Goal: Information Seeking & Learning: Learn about a topic

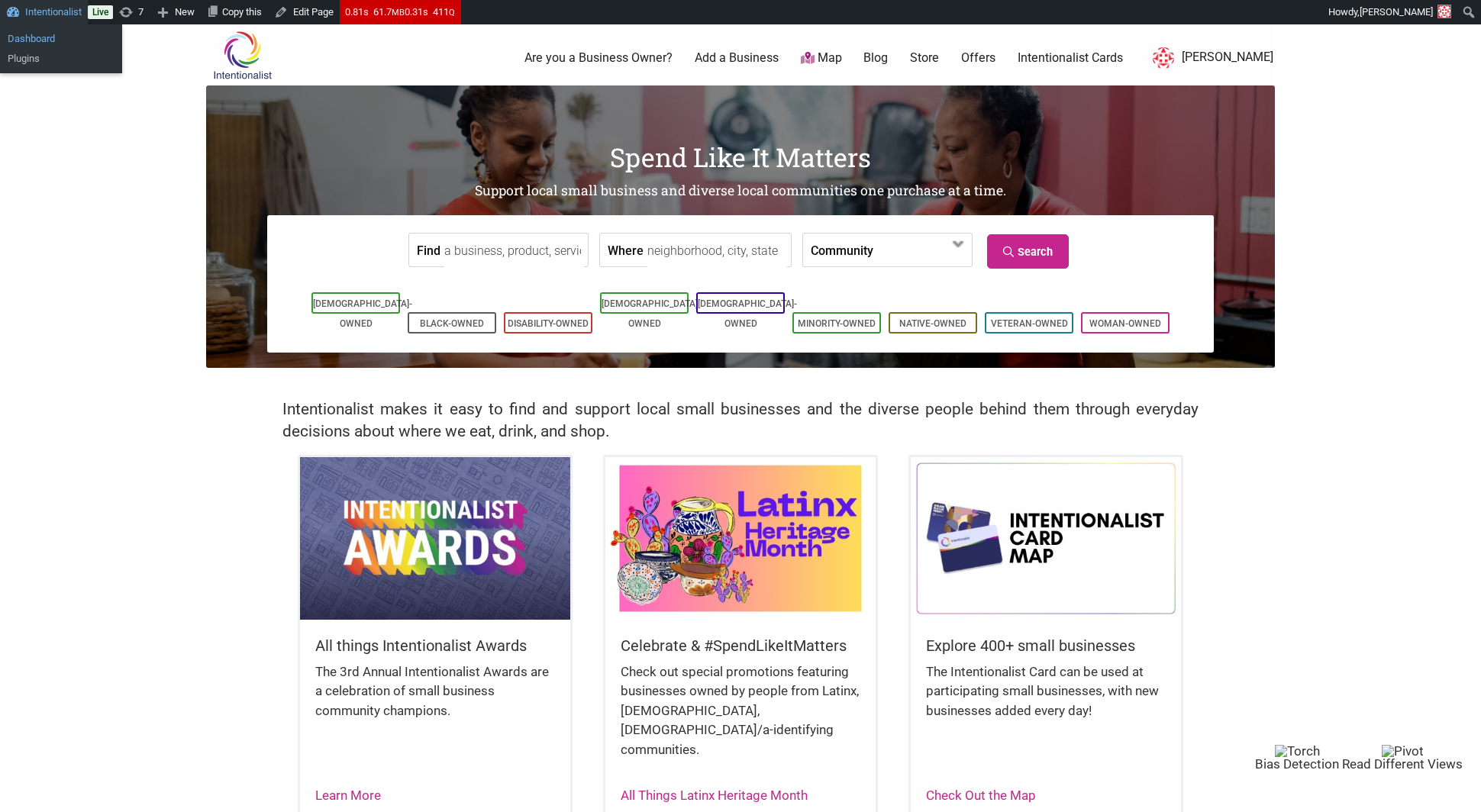
click at [44, 34] on link "Dashboard" at bounding box center [61, 39] width 123 height 20
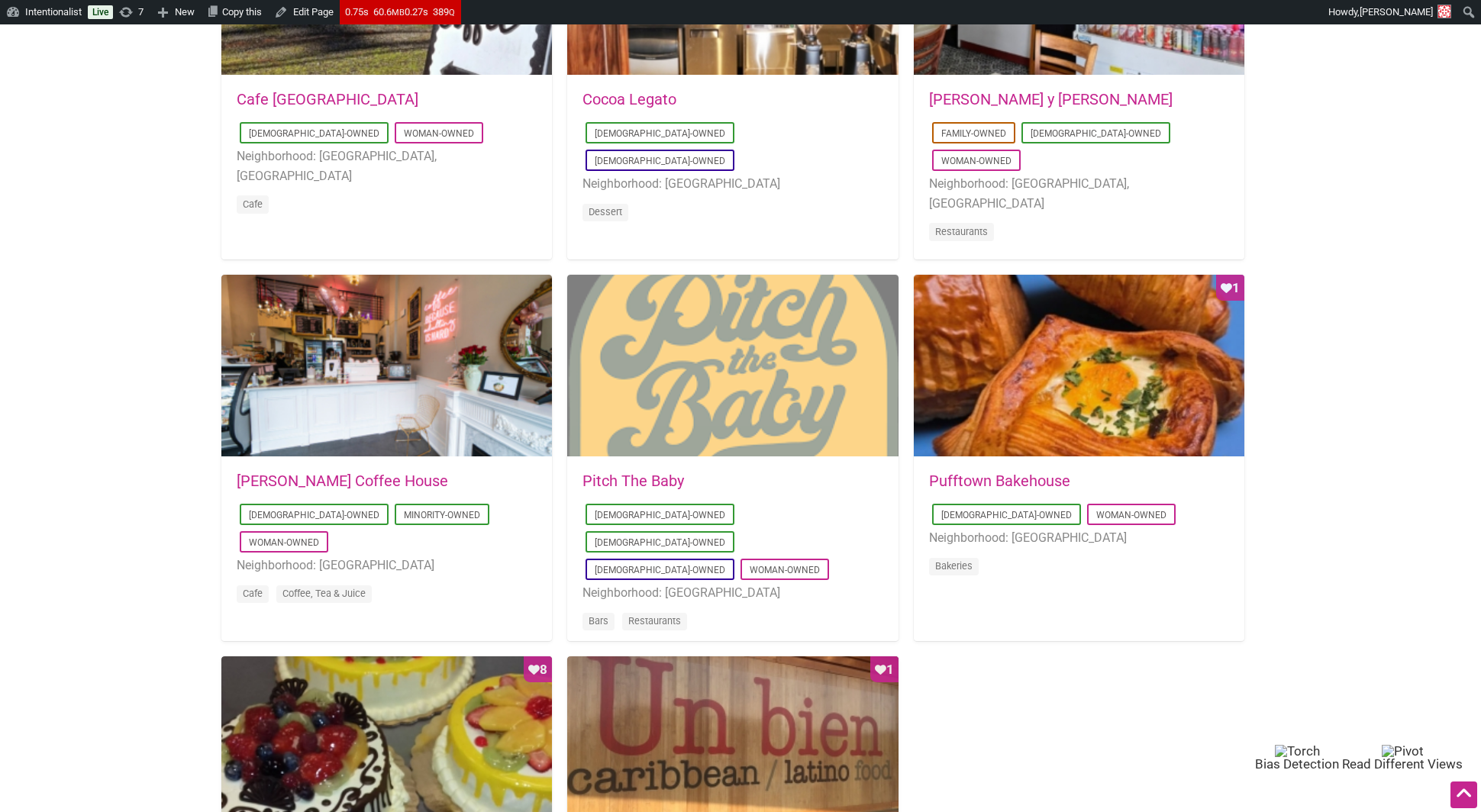
scroll to position [935, 0]
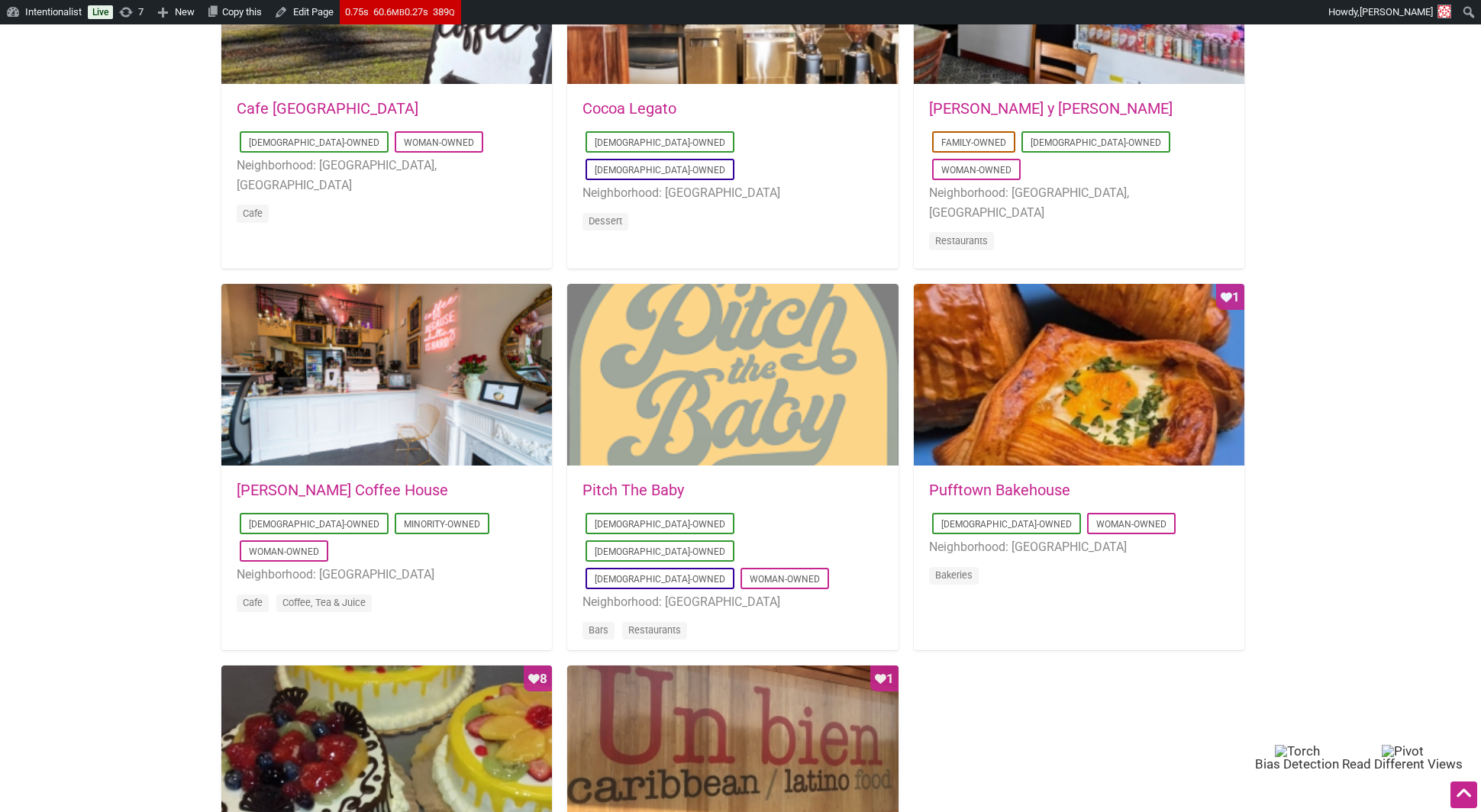
click at [764, 387] on div at bounding box center [733, 375] width 330 height 183
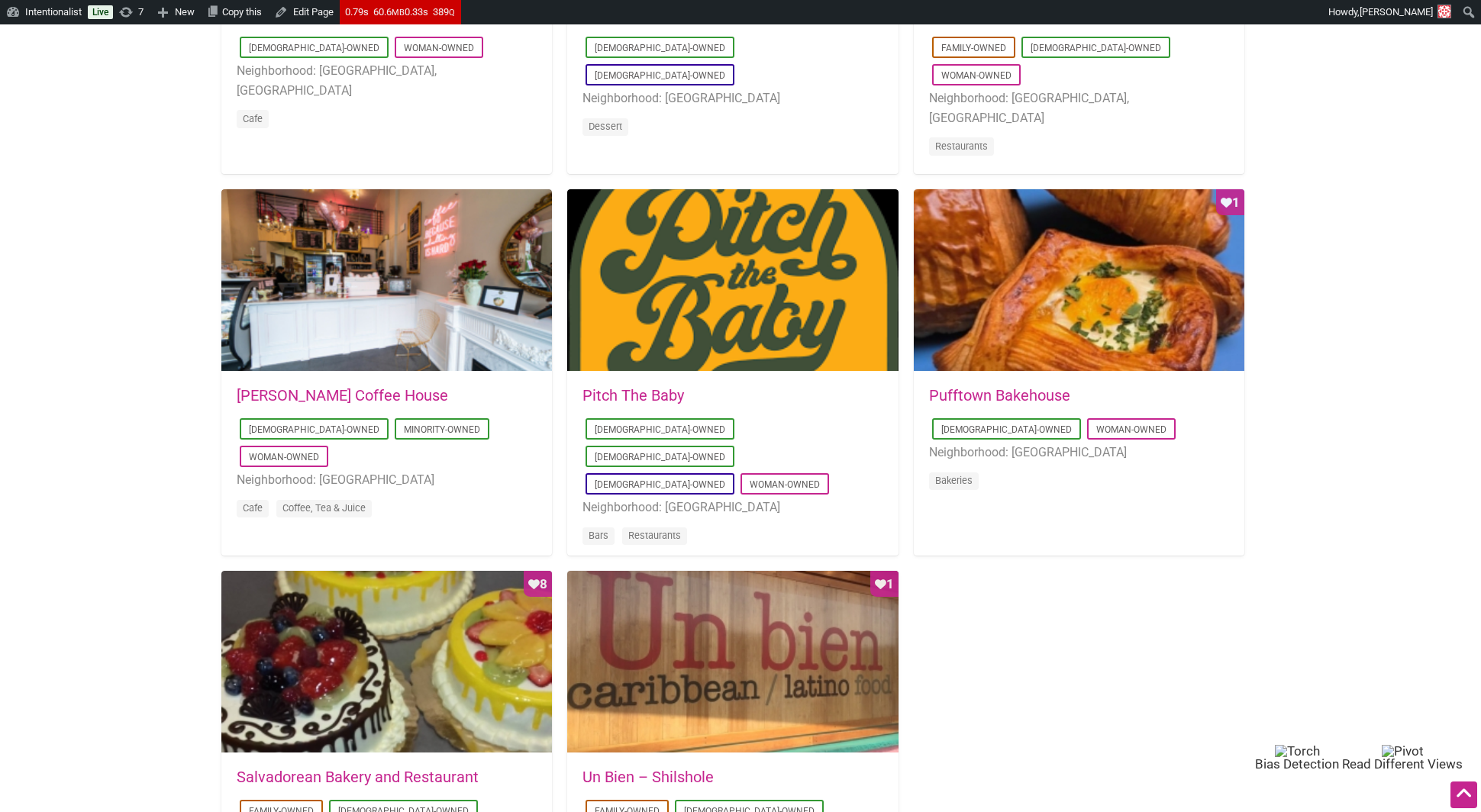
scroll to position [1036, 0]
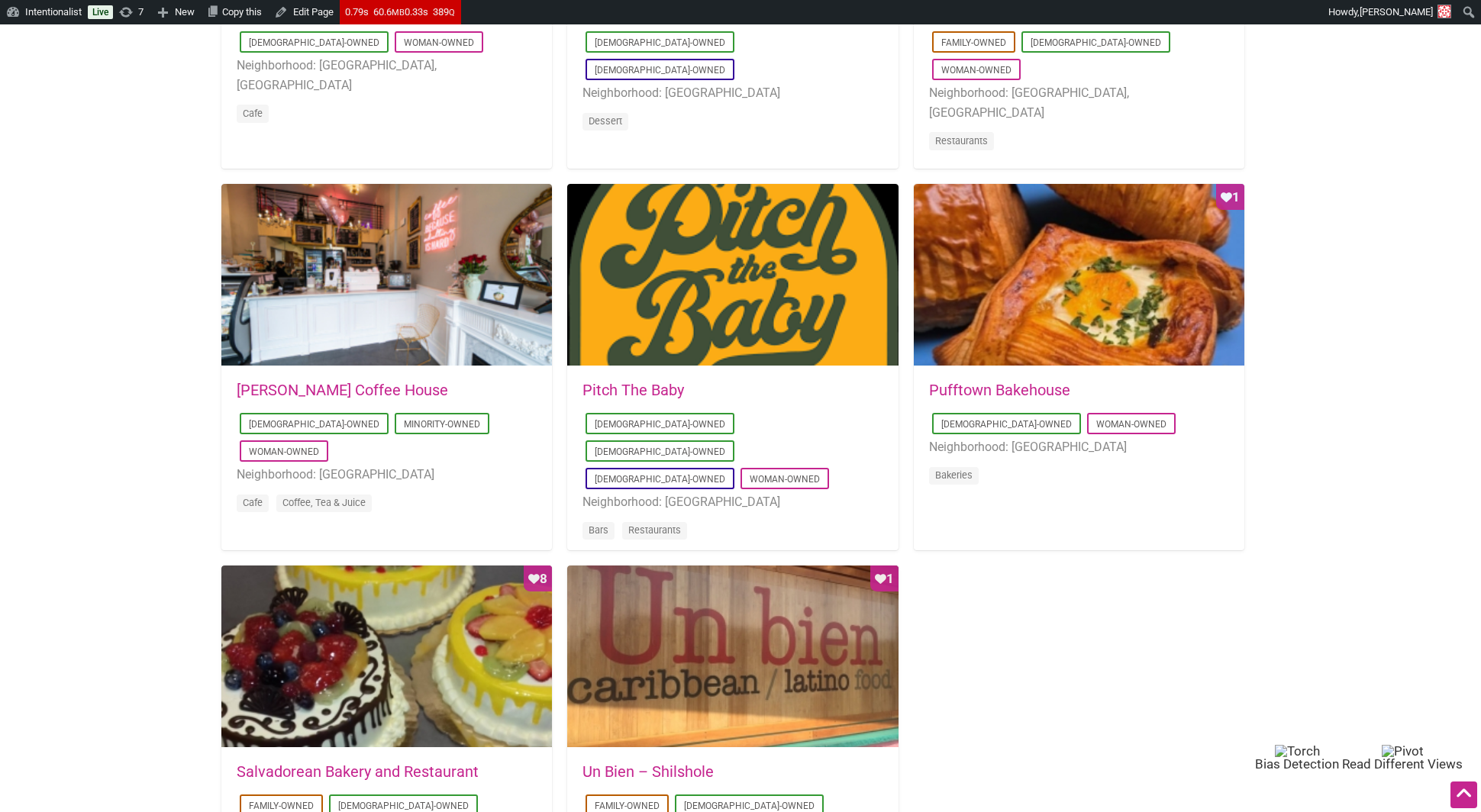
click at [289, 321] on div at bounding box center [386, 275] width 330 height 183
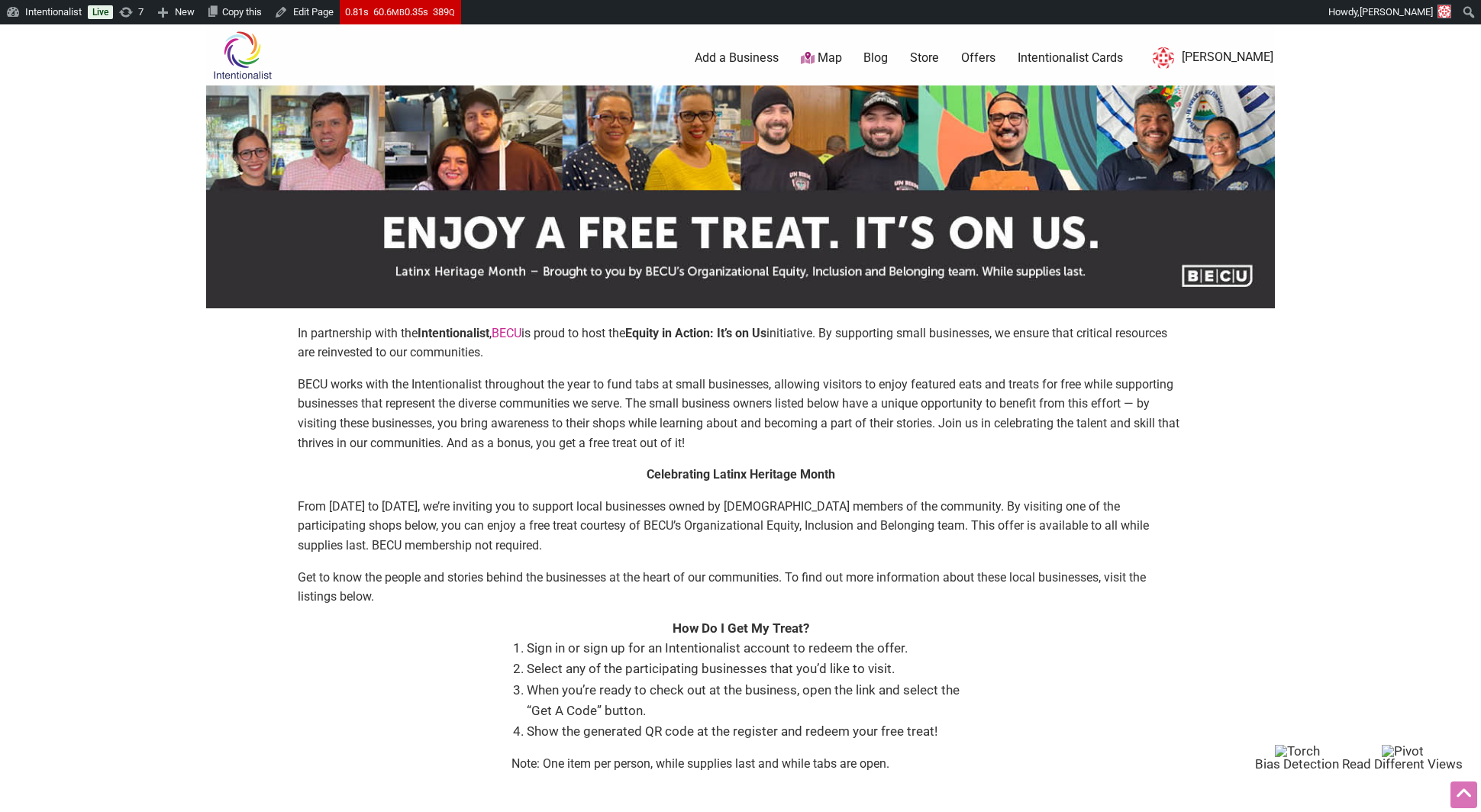
scroll to position [1036, 0]
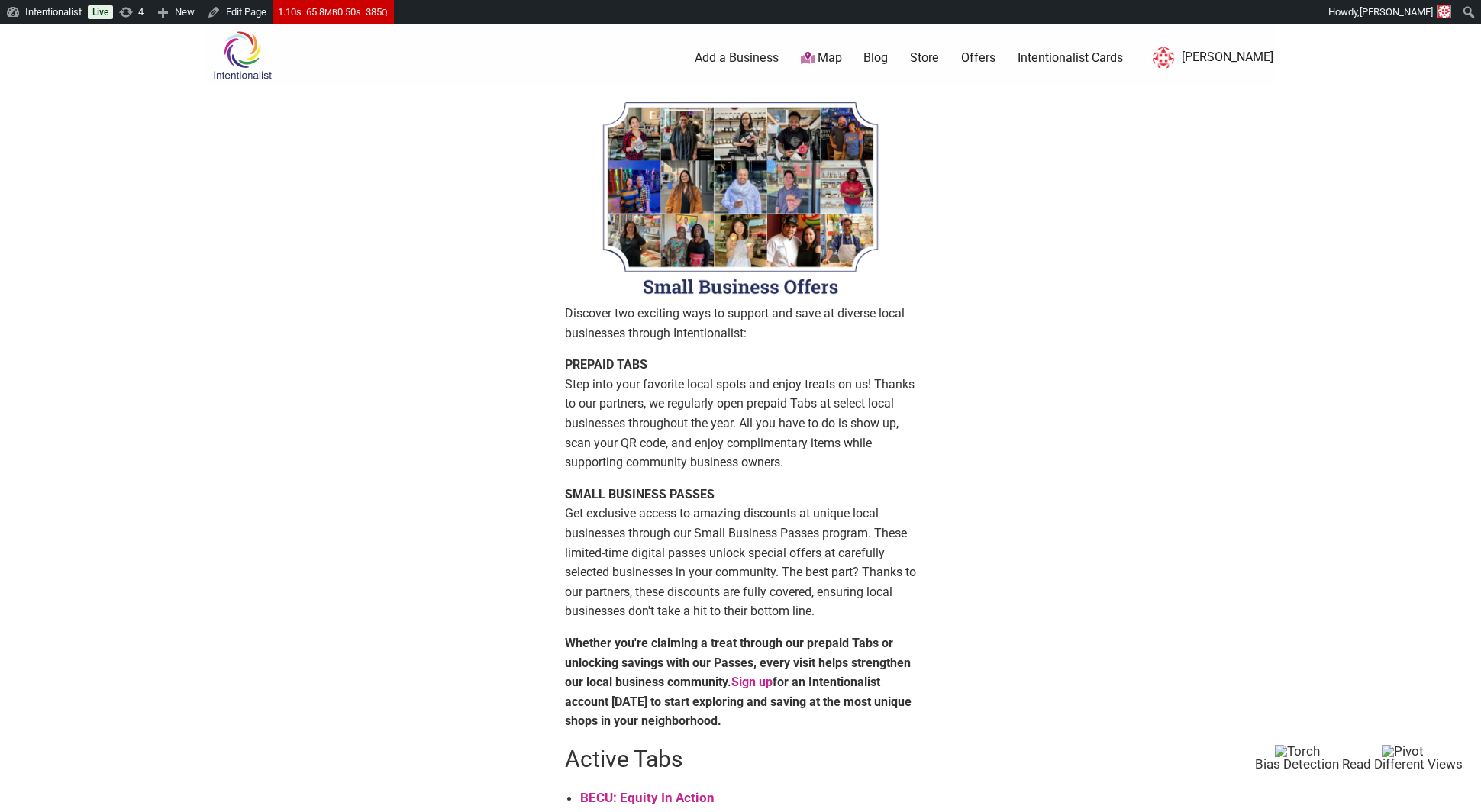
click at [888, 62] on link "Blog" at bounding box center [875, 58] width 25 height 17
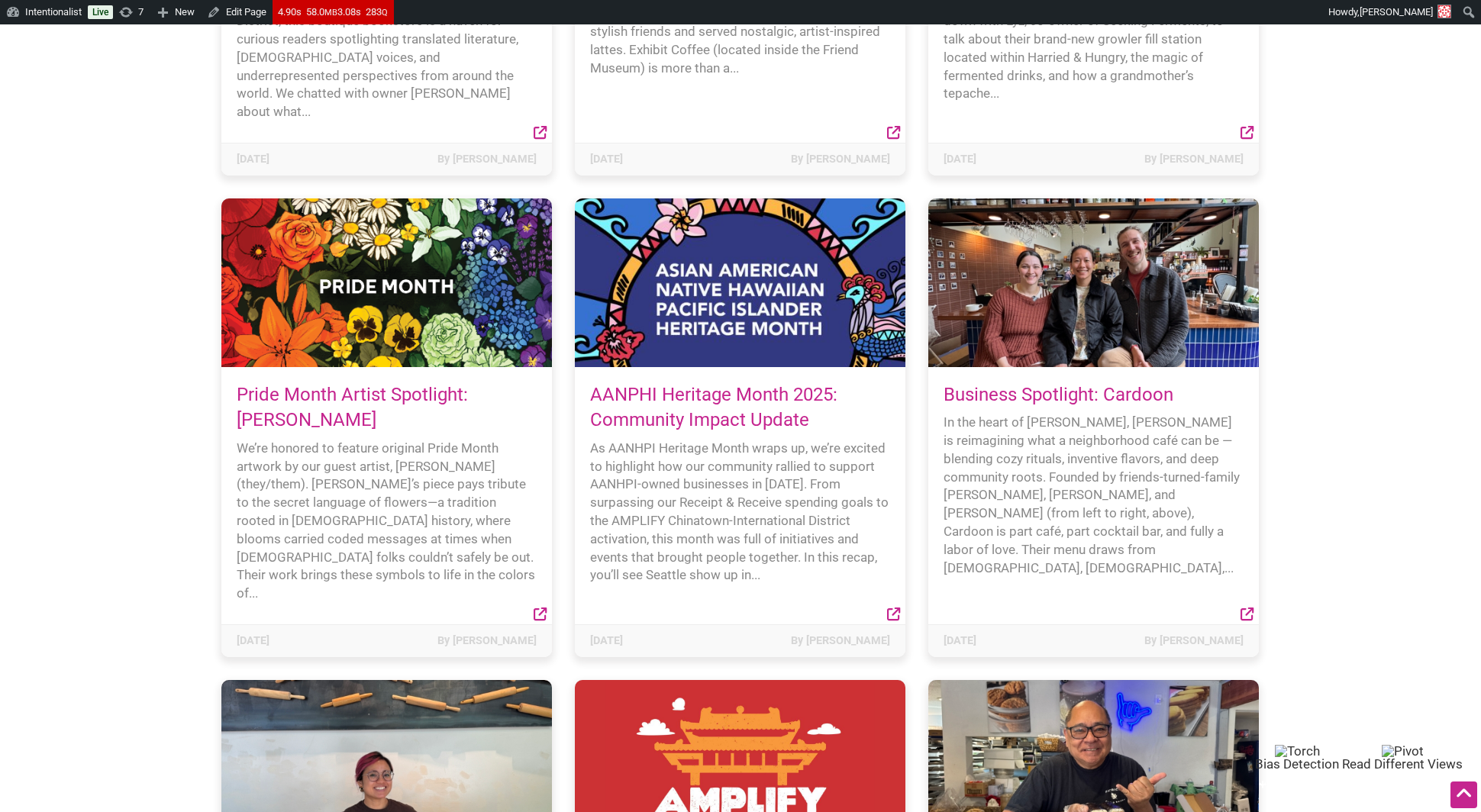
scroll to position [3297, 0]
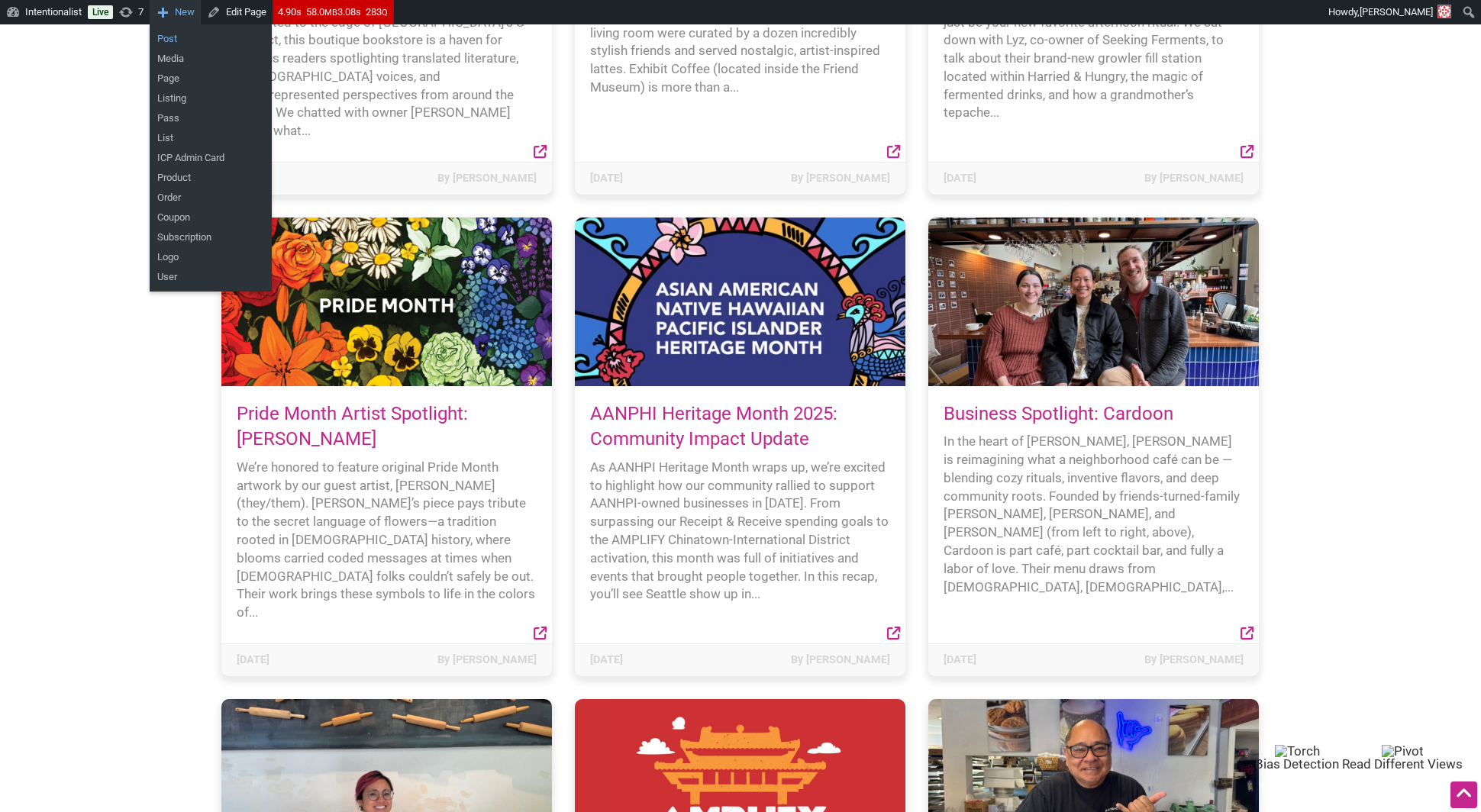
click at [187, 36] on link "Post" at bounding box center [211, 39] width 123 height 20
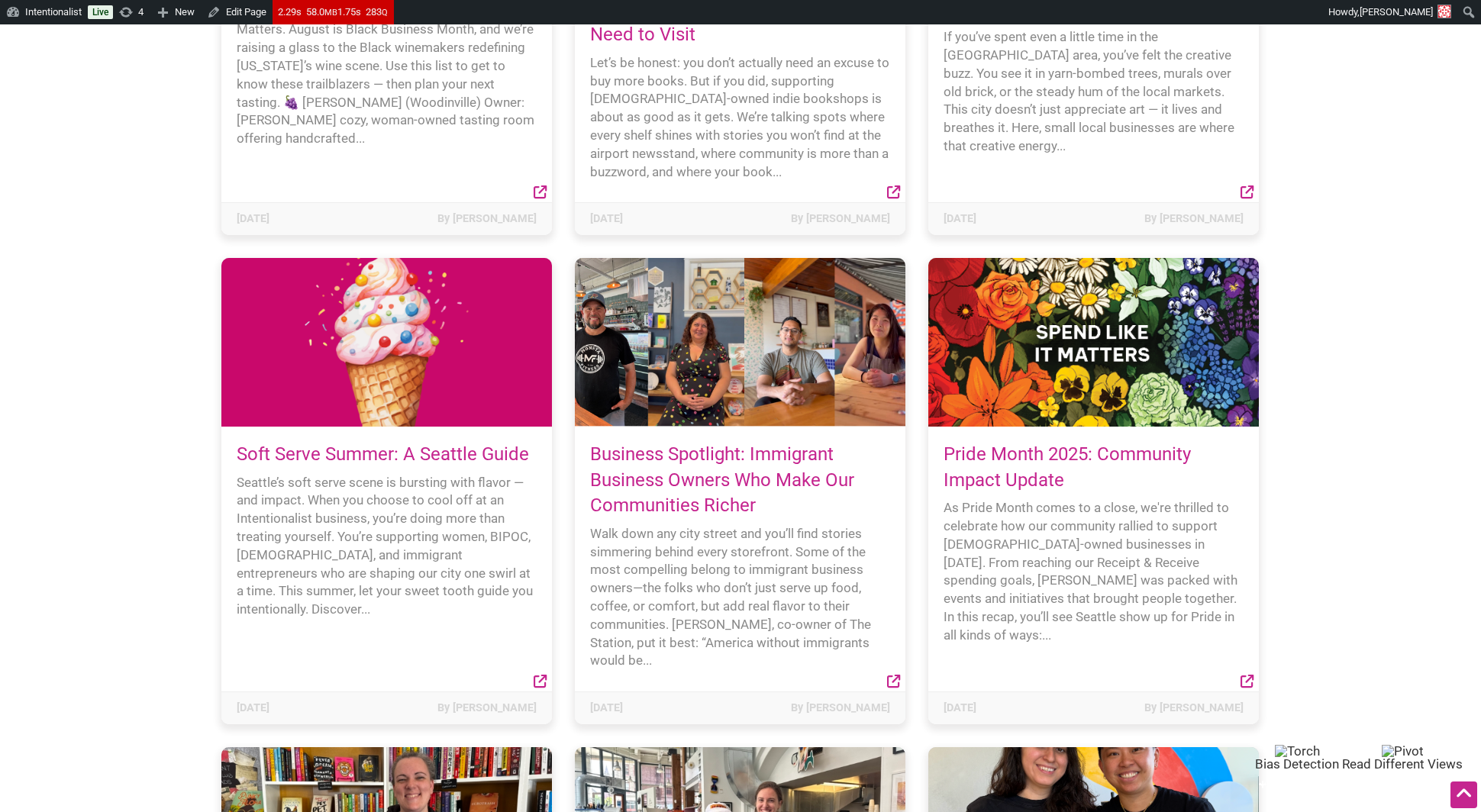
scroll to position [2347, 0]
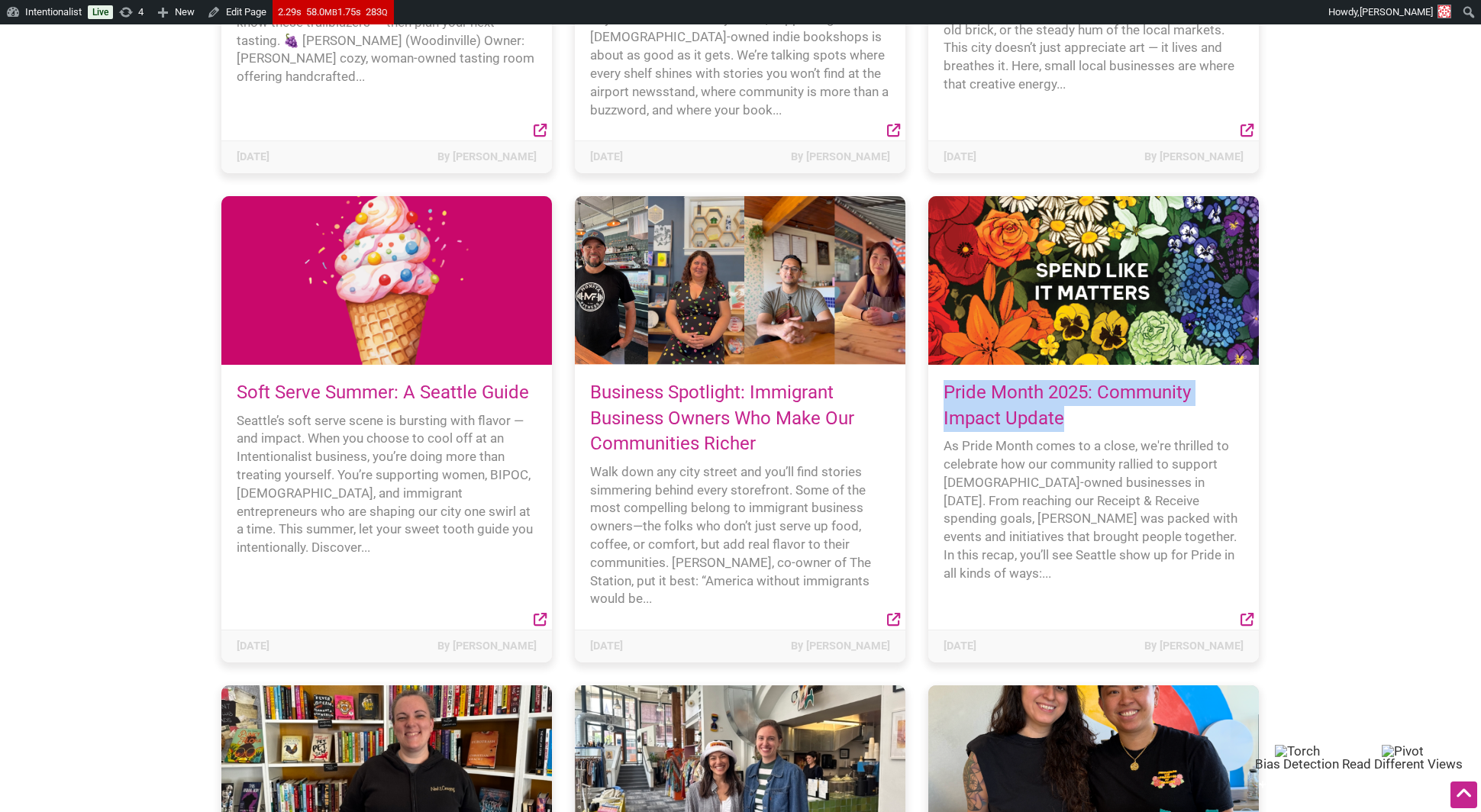
drag, startPoint x: 1081, startPoint y: 407, endPoint x: 937, endPoint y: 384, distance: 145.8
click at [937, 384] on div "Pride Month 2025: Community Impact Update As Pride Month comes to a close, we'r…" at bounding box center [1093, 497] width 330 height 264
copy link "Pride Month 2025: Community Impact Update"
